Goal: Task Accomplishment & Management: Manage account settings

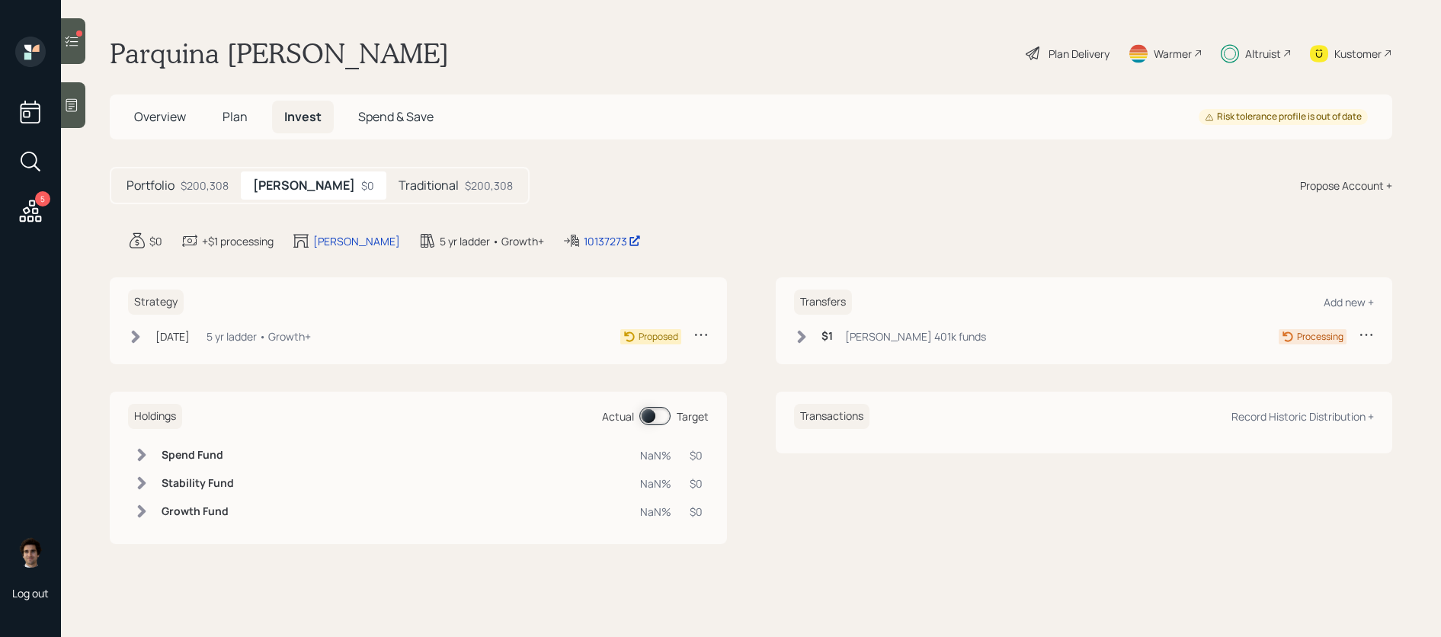
click at [14, 226] on div "5" at bounding box center [30, 133] width 37 height 192
click at [26, 223] on icon at bounding box center [30, 210] width 27 height 27
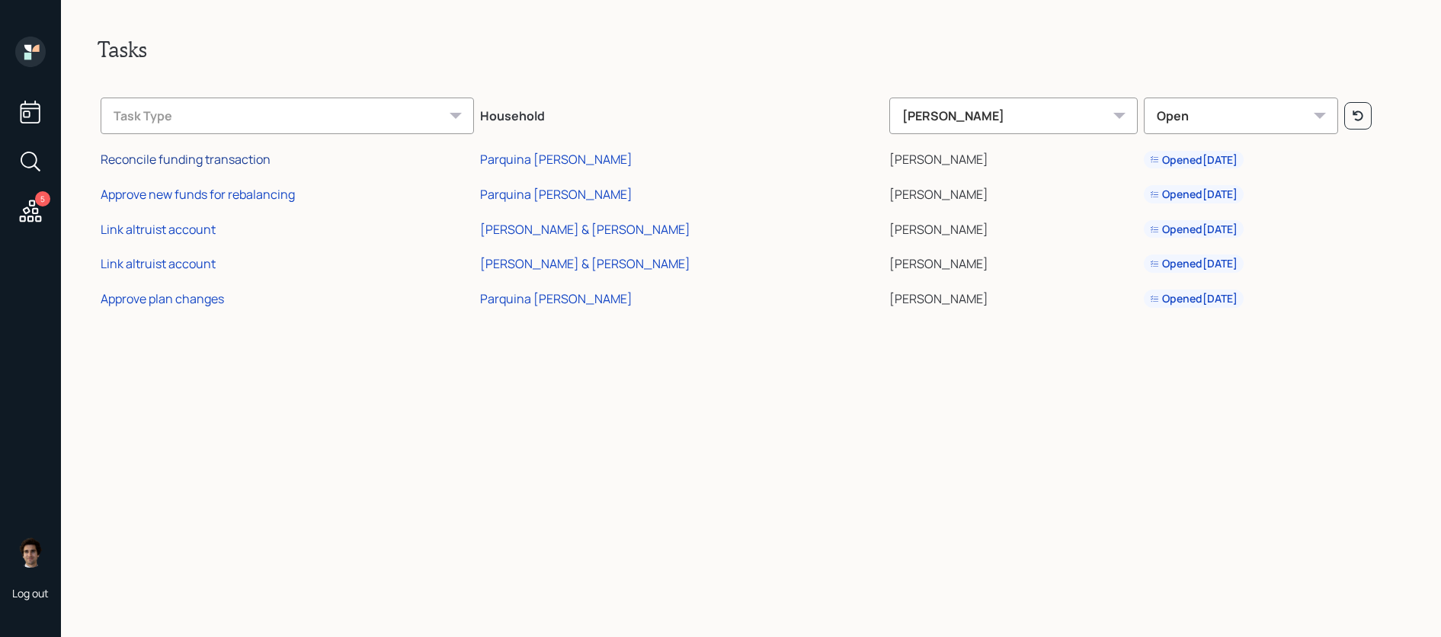
click at [226, 162] on div "Reconcile funding transaction" at bounding box center [186, 159] width 170 height 17
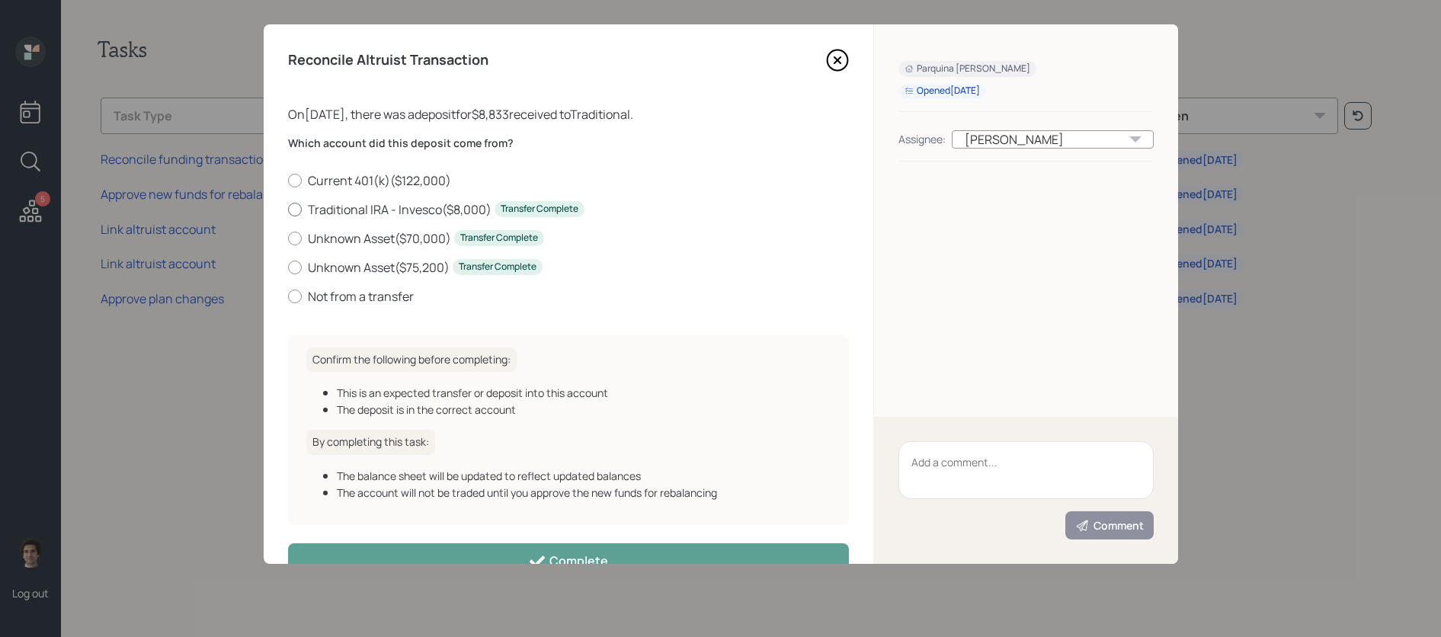
click at [343, 210] on label "Traditional IRA - Invesco ( $8,000 ) Transfer Complete" at bounding box center [568, 209] width 561 height 17
click at [288, 210] on input "Traditional IRA - Invesco ( $8,000 ) Transfer Complete" at bounding box center [287, 209] width 1 height 1
radio input "true"
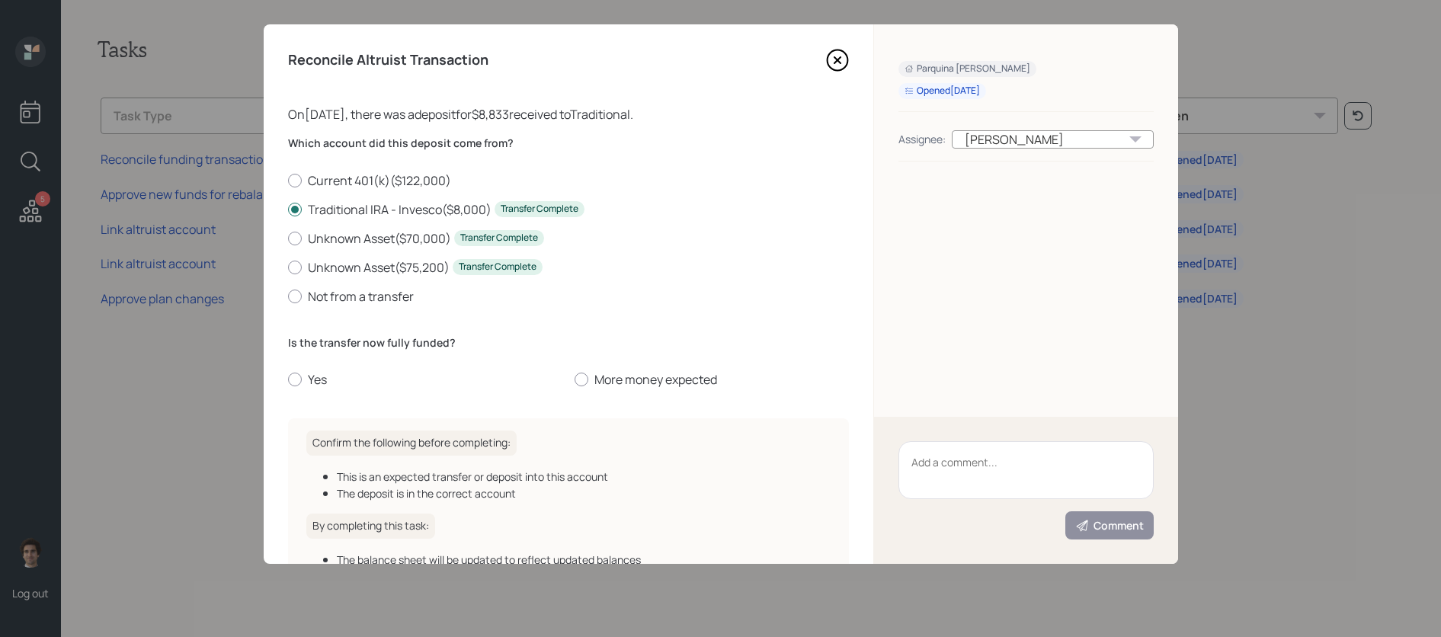
scroll to position [123, 0]
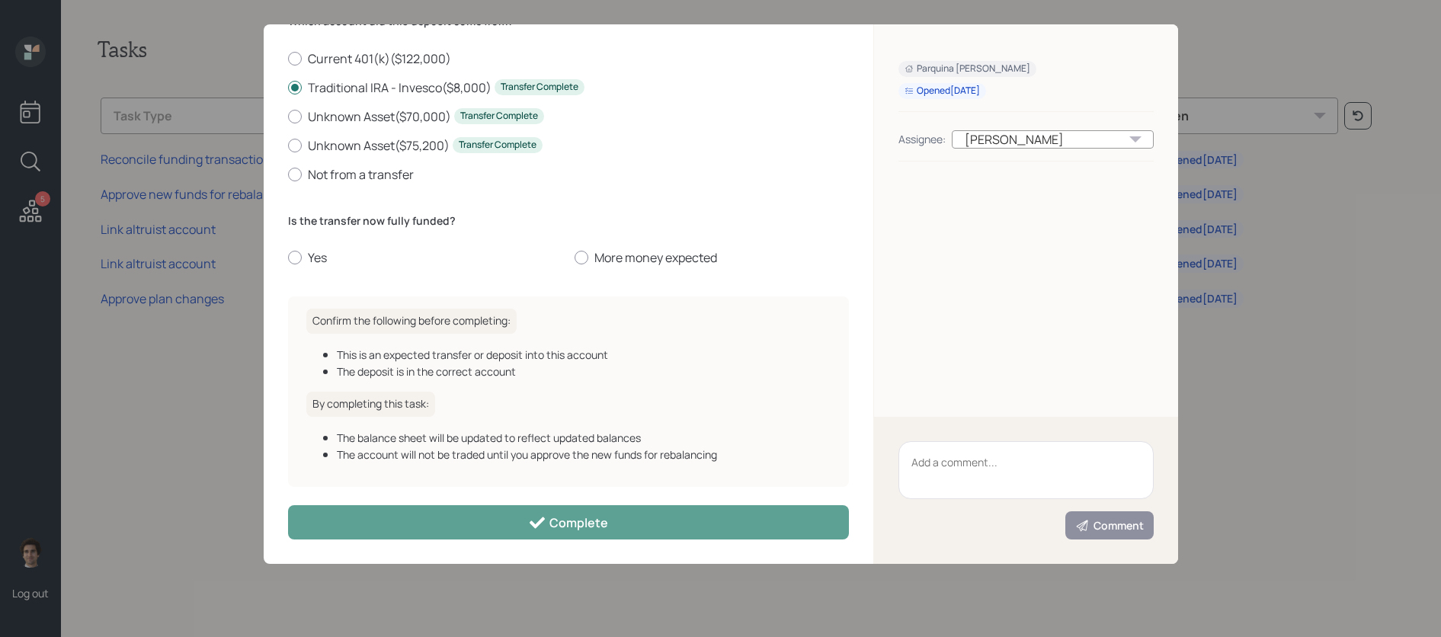
click at [297, 267] on div "Which account did this deposit come from? Current 401(k) ( $122,000 ) Tradition…" at bounding box center [568, 149] width 561 height 270
click at [297, 264] on label "Yes" at bounding box center [425, 257] width 274 height 17
click at [288, 258] on input "Yes" at bounding box center [287, 258] width 1 height 1
radio input "true"
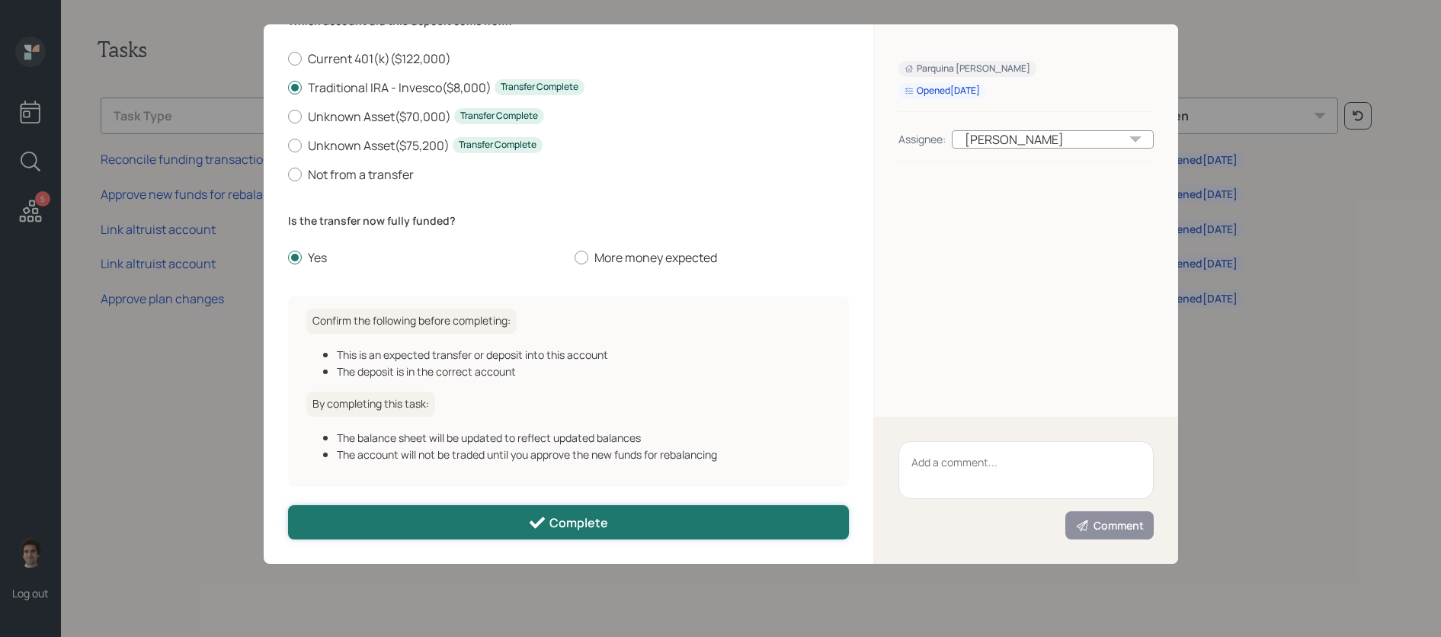
click at [435, 527] on button "Complete" at bounding box center [568, 522] width 561 height 34
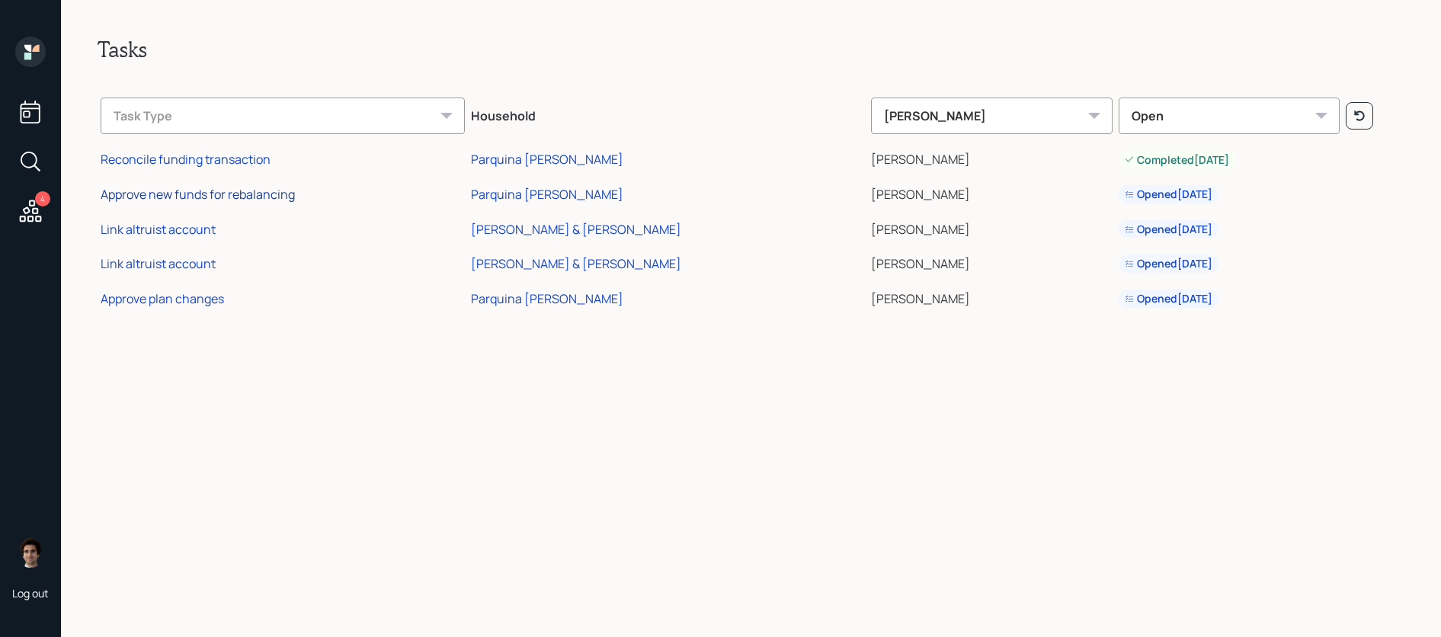
click at [222, 198] on div "Approve new funds for rebalancing" at bounding box center [198, 194] width 194 height 17
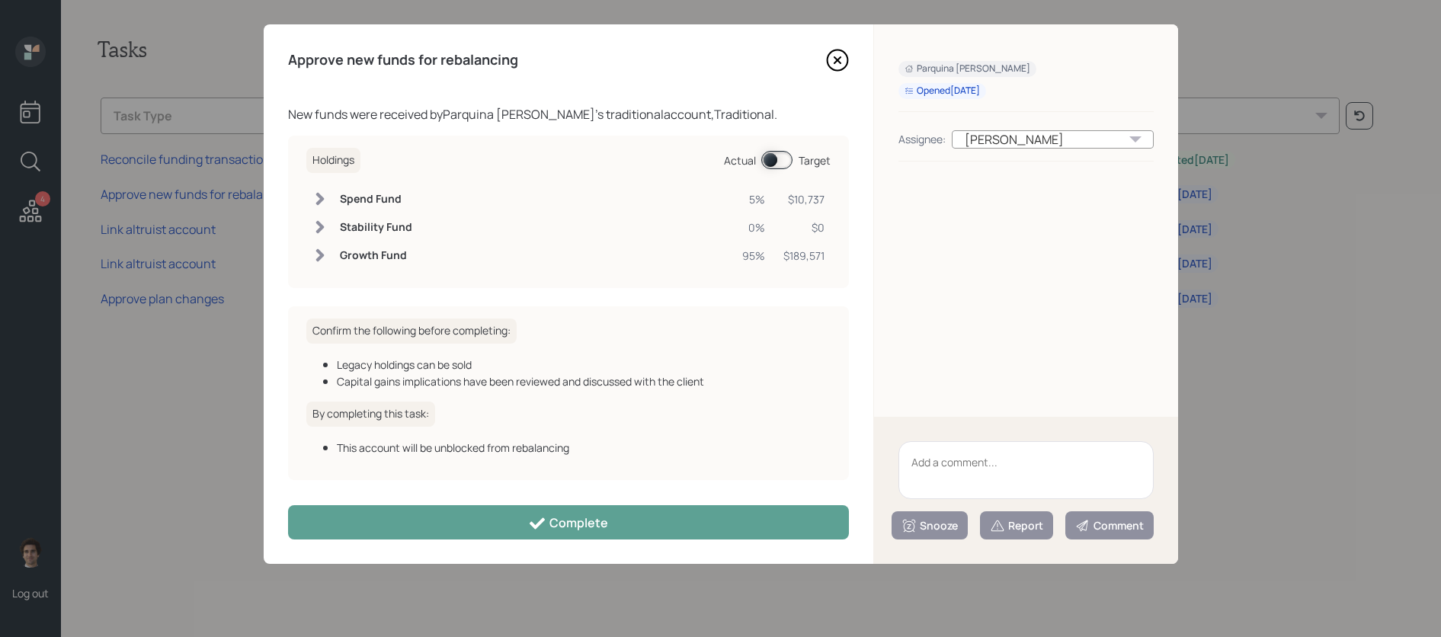
click at [437, 561] on div "Approve new funds for rebalancing New funds were received by Parquina [PERSON_N…" at bounding box center [568, 293] width 609 height 539
click at [437, 560] on div "Approve new funds for rebalancing New funds were received by Parquina [PERSON_N…" at bounding box center [568, 293] width 609 height 539
click at [441, 542] on div "Approve new funds for rebalancing New funds were received by Parquina [PERSON_N…" at bounding box center [568, 293] width 609 height 539
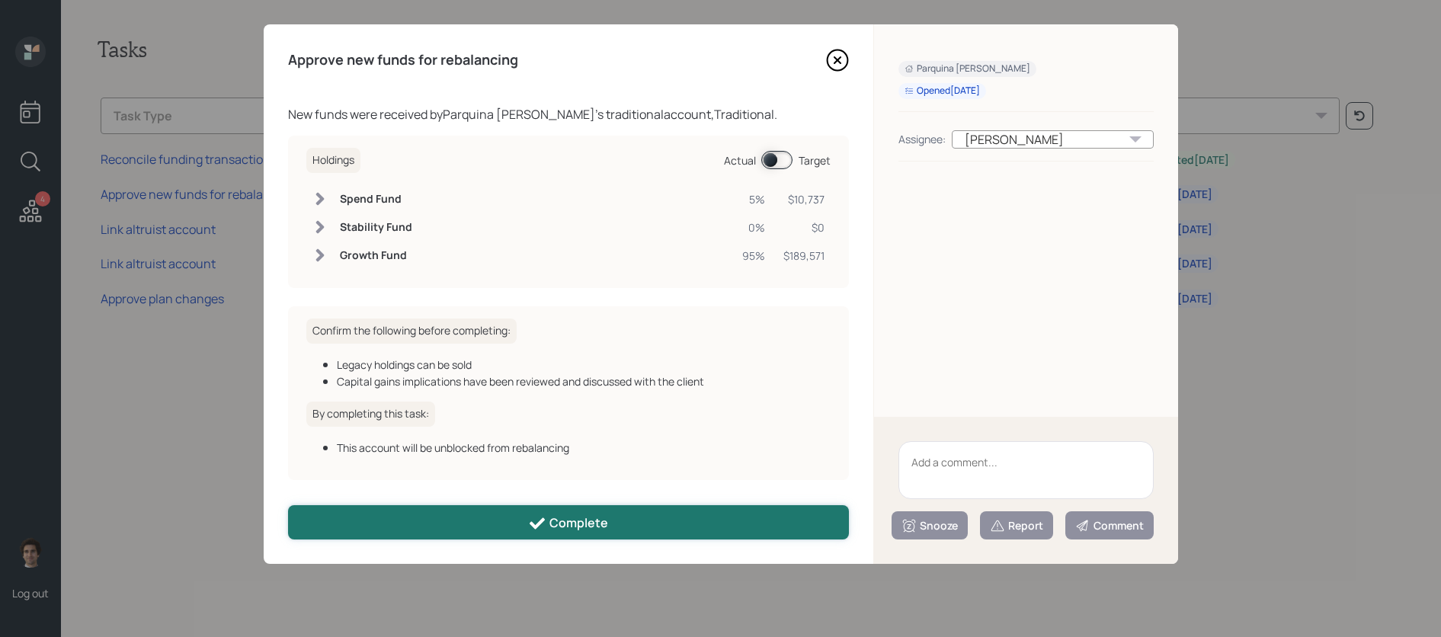
click at [443, 510] on button "Complete" at bounding box center [568, 522] width 561 height 34
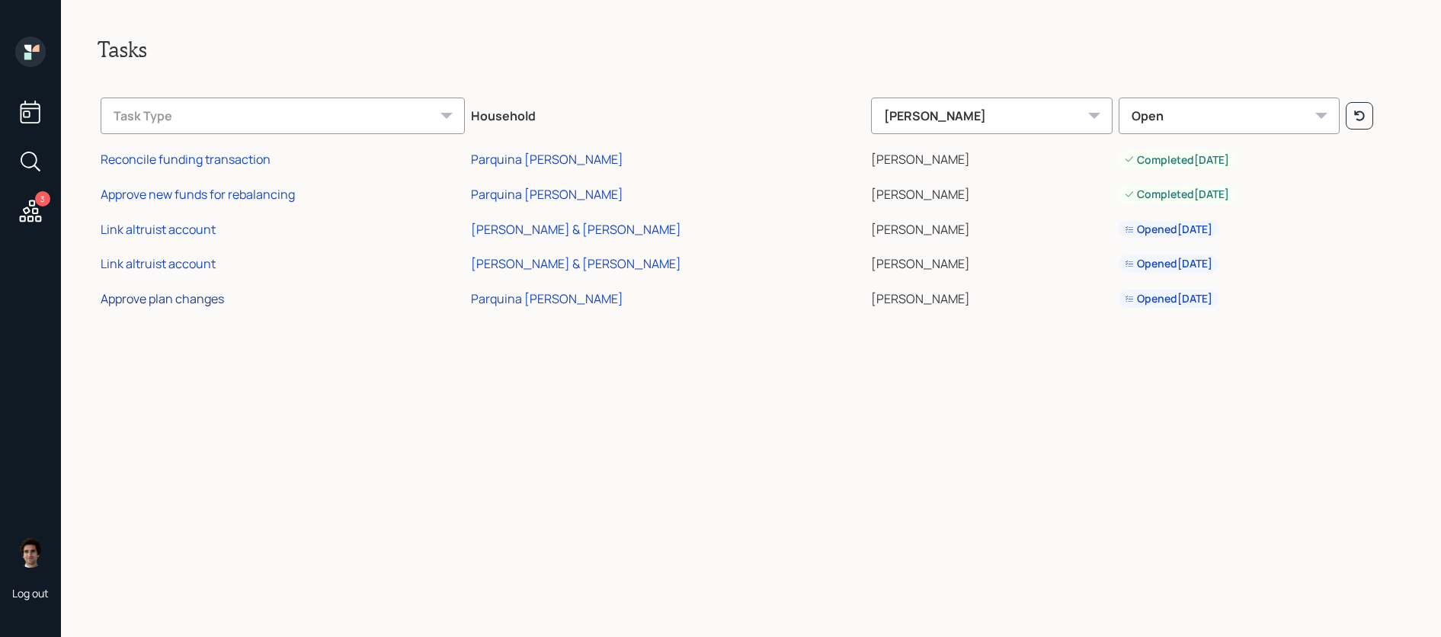
click at [175, 291] on div "Approve plan changes" at bounding box center [162, 298] width 123 height 17
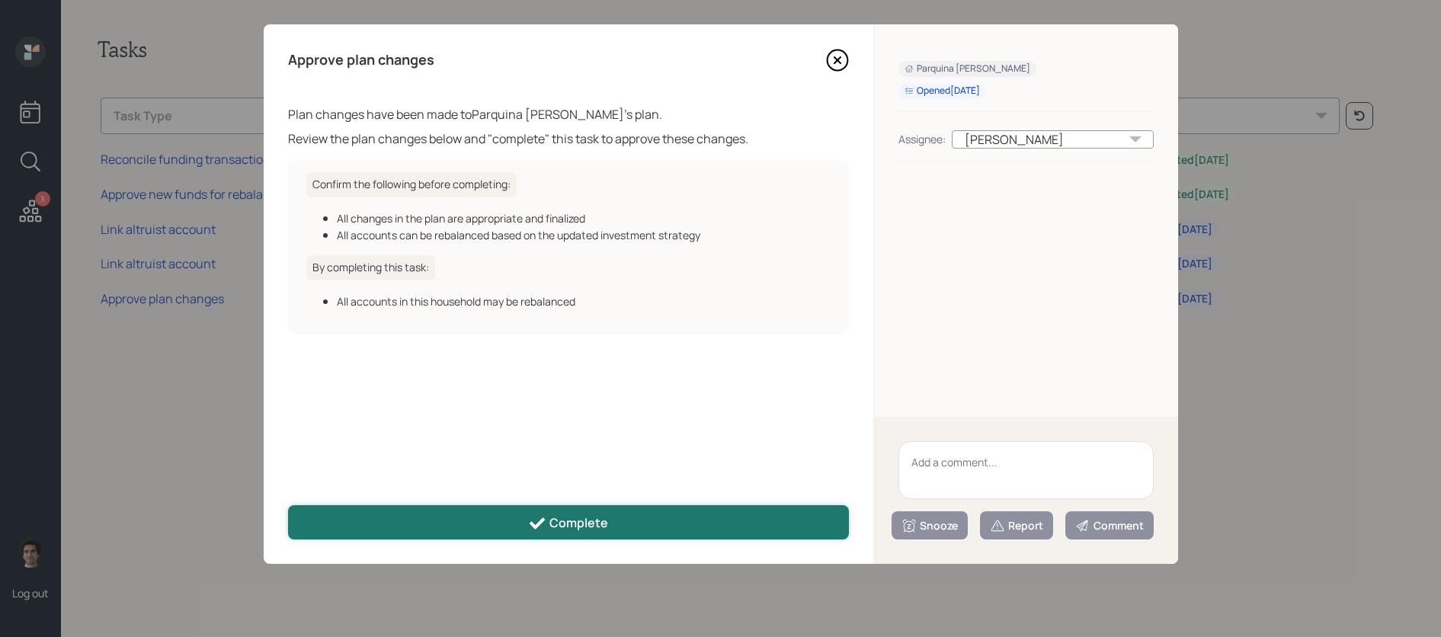
click at [595, 523] on div "Complete" at bounding box center [568, 523] width 80 height 18
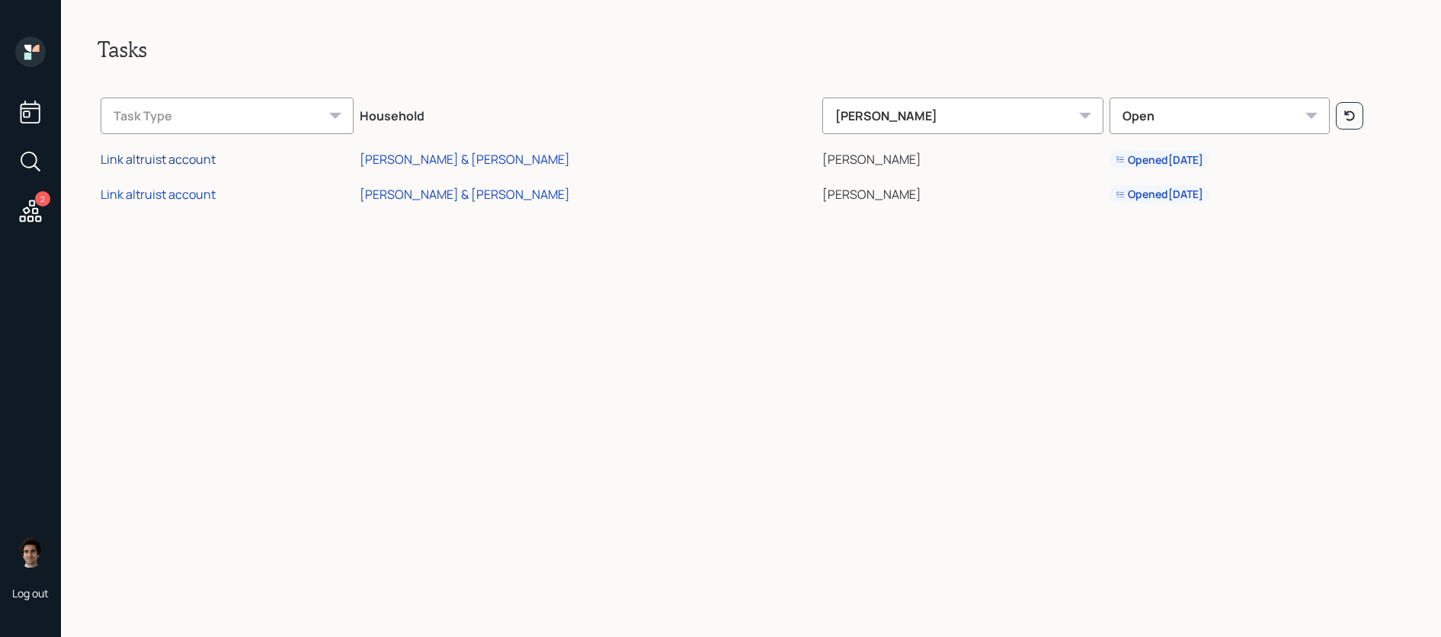
click at [147, 153] on div "Link altruist account" at bounding box center [158, 159] width 115 height 17
click at [482, 154] on div "[PERSON_NAME] & [PERSON_NAME]" at bounding box center [465, 159] width 210 height 17
